Goal: Find specific page/section: Find specific page/section

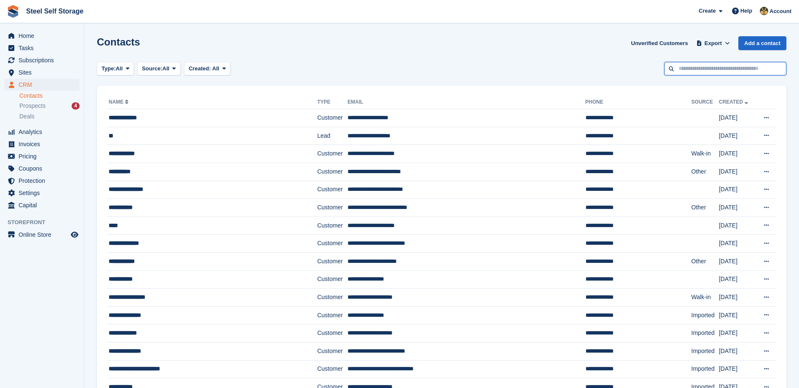
click at [715, 69] on input "text" at bounding box center [725, 69] width 122 height 14
type input "******"
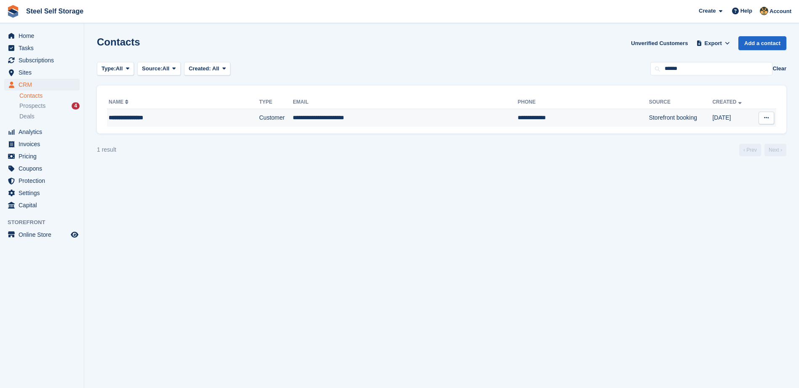
click at [147, 114] on div "**********" at bounding box center [166, 117] width 114 height 9
